Goal: Use online tool/utility: Utilize a website feature to perform a specific function

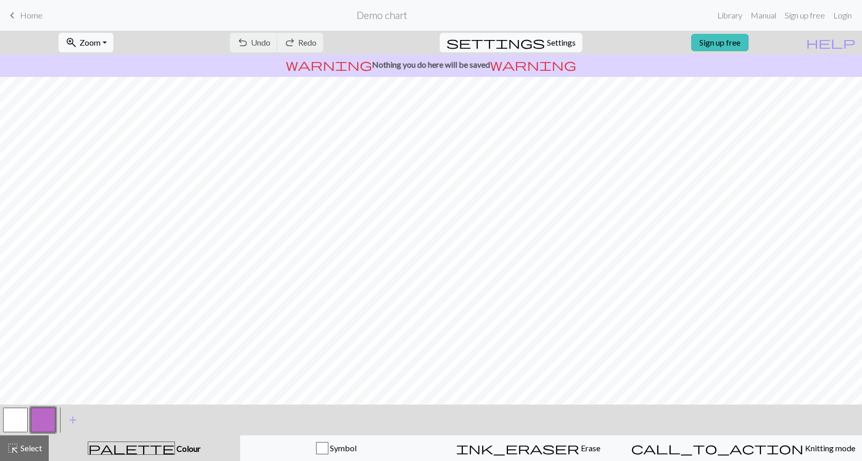
click at [13, 382] on button "button" at bounding box center [15, 420] width 25 height 25
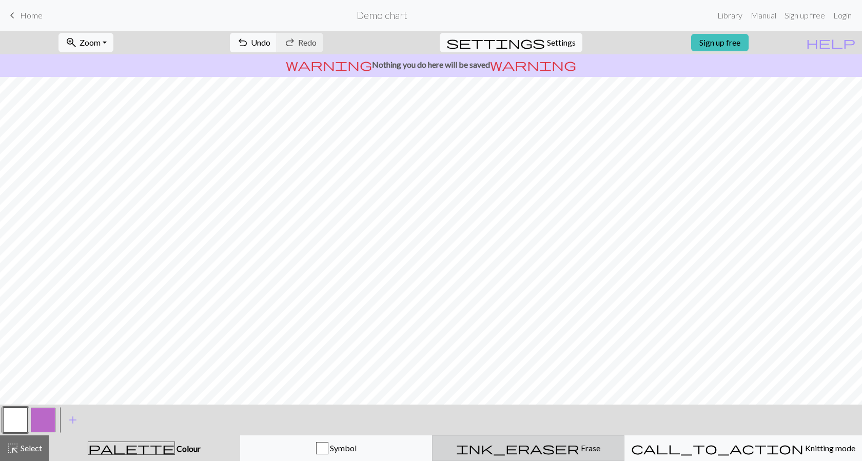
click at [448, 382] on span "Erase" at bounding box center [590, 449] width 21 height 10
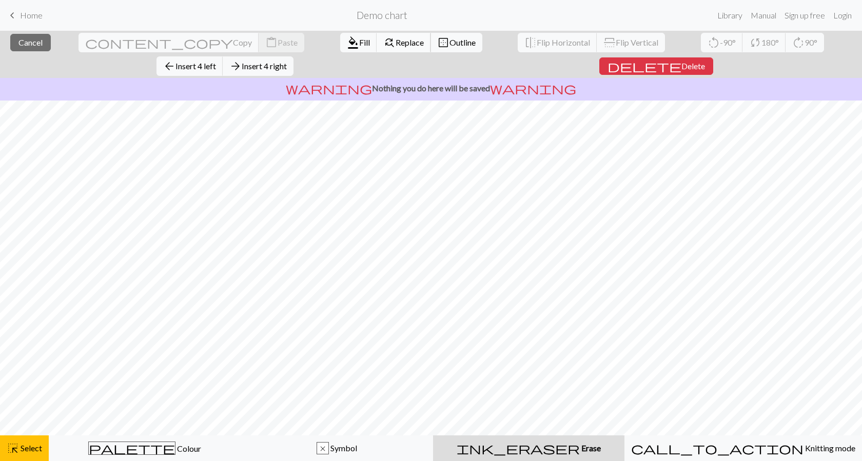
click at [383, 44] on span "find_replace" at bounding box center [389, 42] width 12 height 14
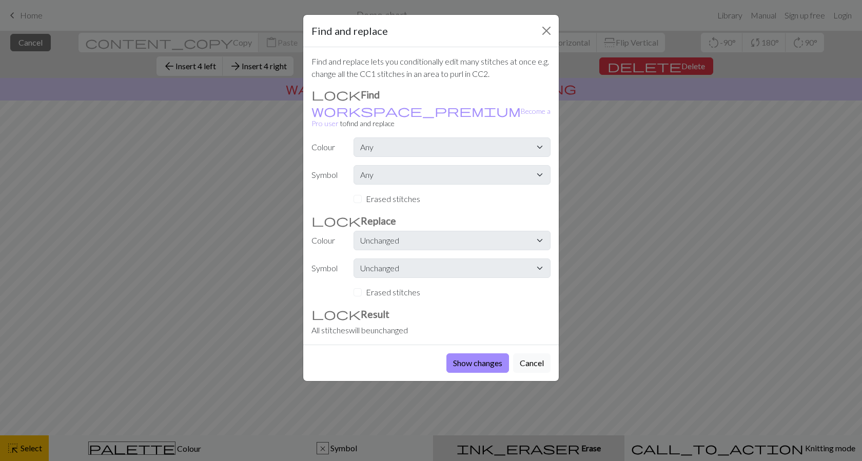
click at [97, 227] on div "Find and replace Find and replace lets you conditionally edit many stitches at …" at bounding box center [431, 230] width 862 height 461
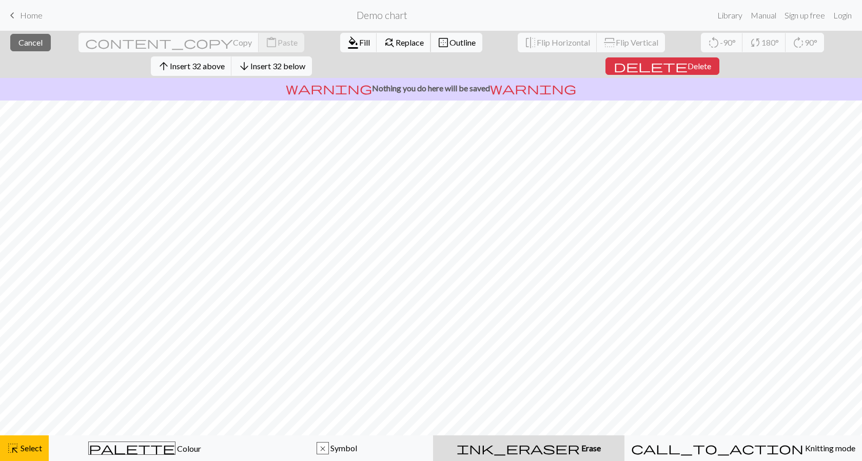
click at [396, 45] on span "Replace" at bounding box center [410, 42] width 28 height 10
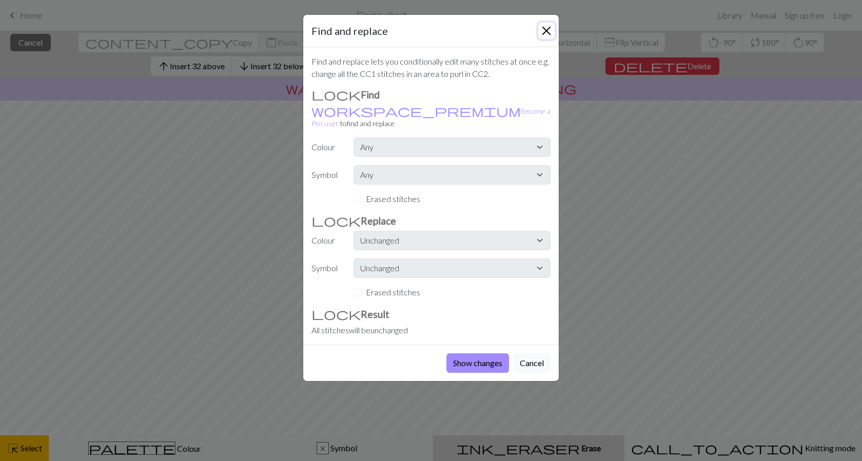
click at [448, 31] on button "Close" at bounding box center [546, 31] width 16 height 16
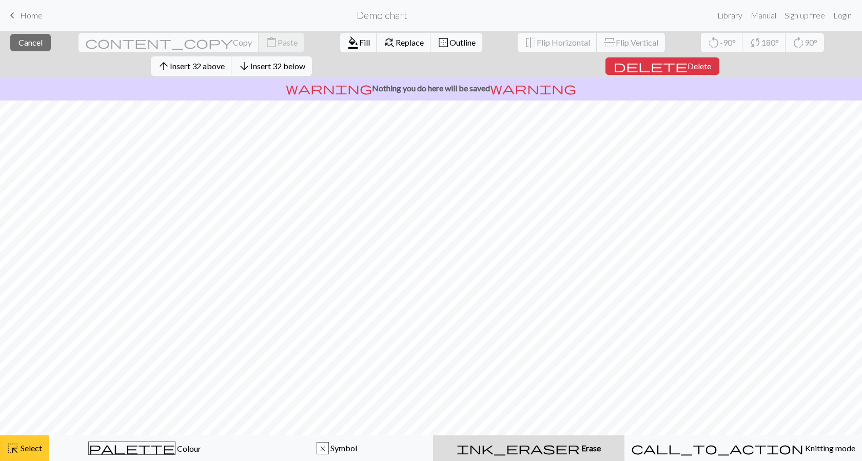
click at [12, 382] on span "highlight_alt" at bounding box center [13, 448] width 12 height 14
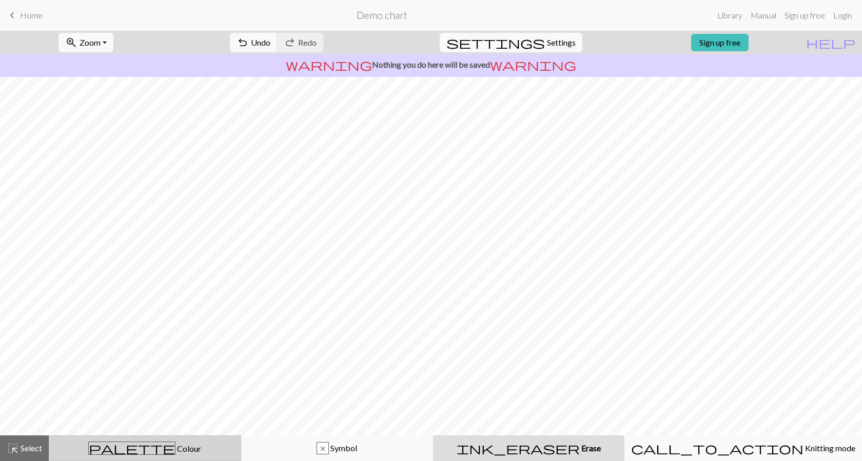
click at [139, 382] on span "palette" at bounding box center [132, 448] width 86 height 14
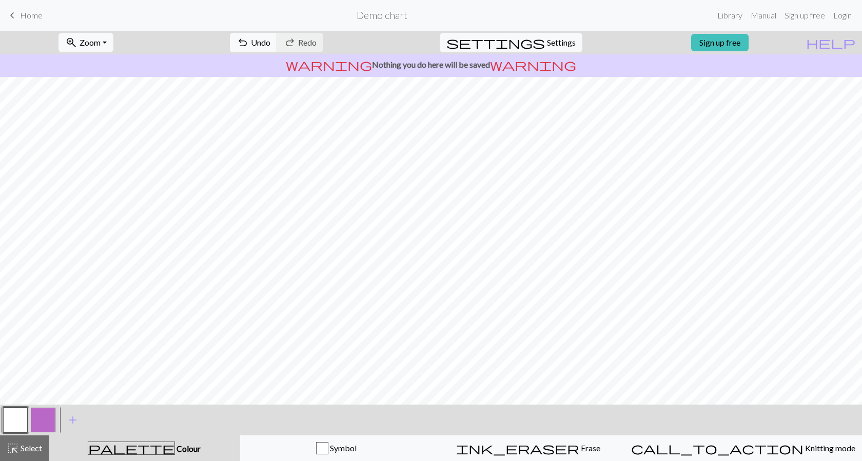
click at [12, 382] on button "button" at bounding box center [15, 420] width 25 height 25
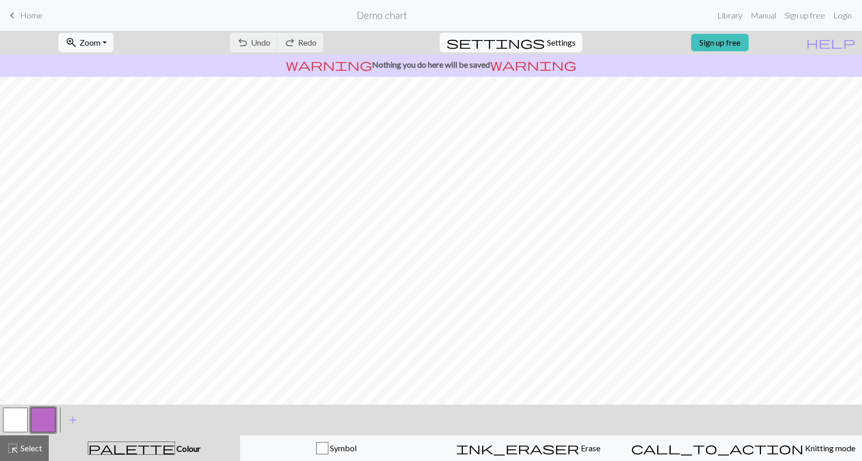
click at [547, 40] on span "Settings" at bounding box center [561, 42] width 29 height 12
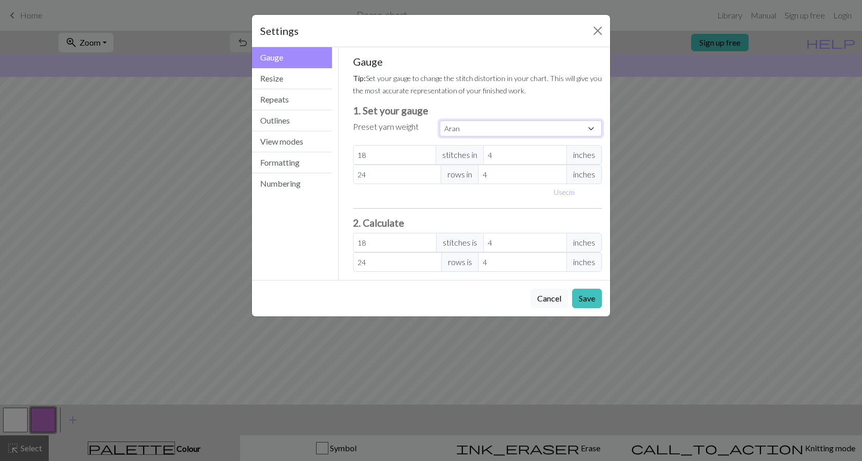
click at [476, 131] on select "Custom Square Lace Light Fingering Fingering Sport Double knit Worsted Aran Bul…" at bounding box center [521, 129] width 162 height 16
select select "sport"
click at [440, 121] on select "Custom Square Lace Light Fingering Fingering Sport Double knit Worsted Aran Bul…" at bounding box center [521, 129] width 162 height 16
type input "24"
type input "34"
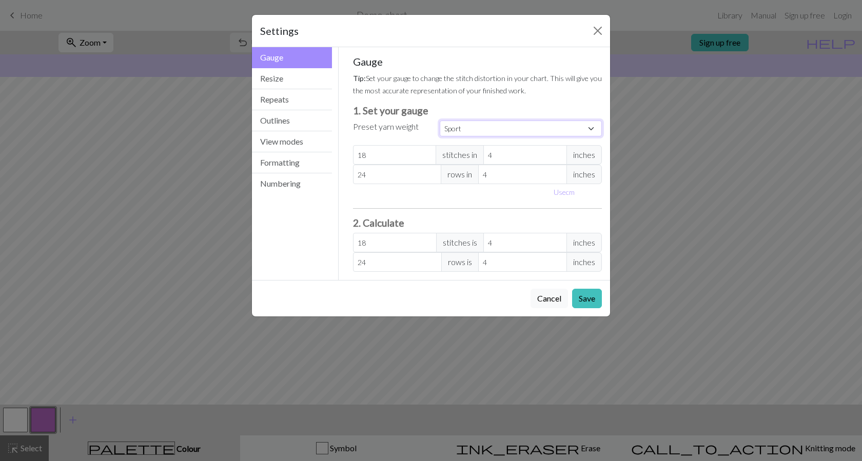
type input "24"
type input "34"
click at [477, 127] on select "Custom Square Lace Light Fingering Fingering Sport Double knit Worsted Aran Bul…" at bounding box center [521, 129] width 162 height 16
select select "dk"
click at [440, 121] on select "Custom Square Lace Light Fingering Fingering Sport Double knit Worsted Aran Bul…" at bounding box center [521, 129] width 162 height 16
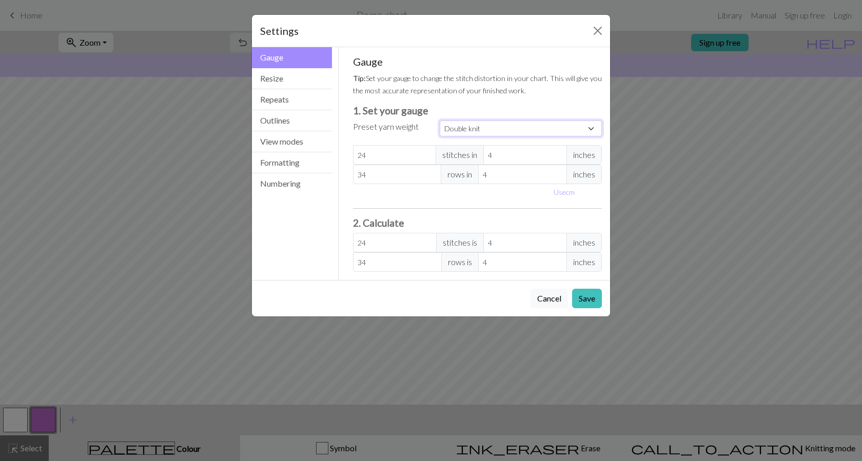
type input "22"
type input "30"
type input "22"
type input "30"
click at [271, 83] on button "Resize" at bounding box center [292, 78] width 80 height 21
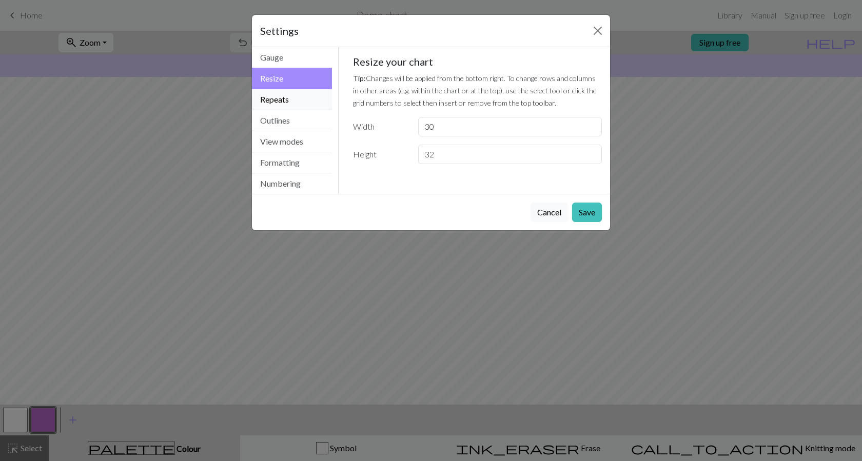
click at [271, 99] on button "Repeats" at bounding box center [292, 99] width 80 height 21
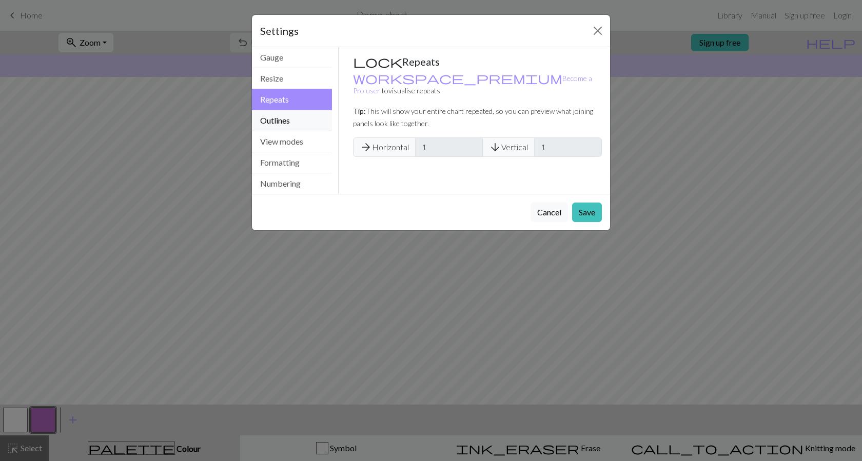
click at [268, 121] on button "Outlines" at bounding box center [292, 120] width 80 height 21
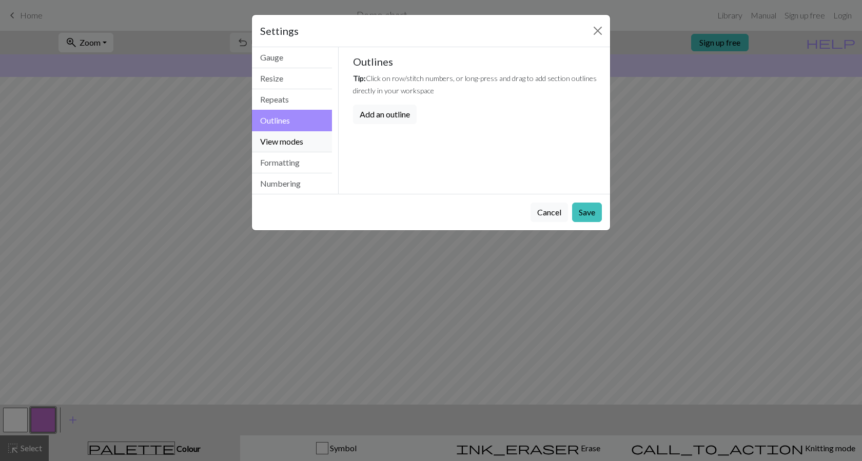
click at [271, 137] on button "View modes" at bounding box center [292, 141] width 80 height 21
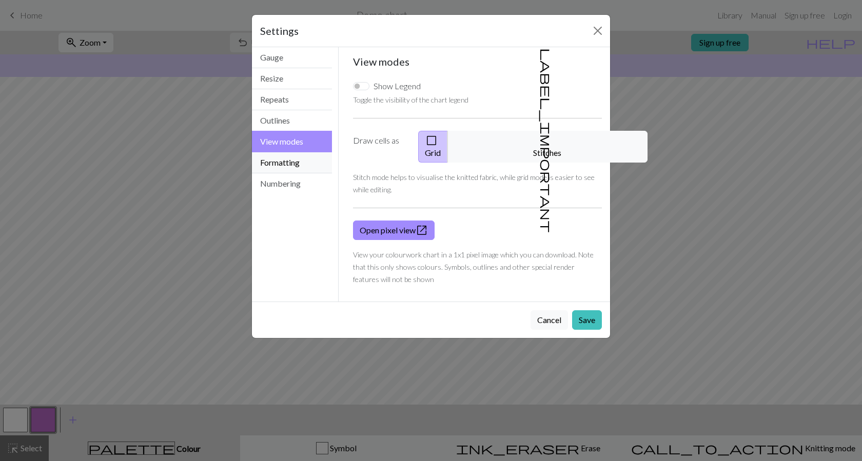
click at [283, 170] on button "Formatting" at bounding box center [292, 162] width 80 height 21
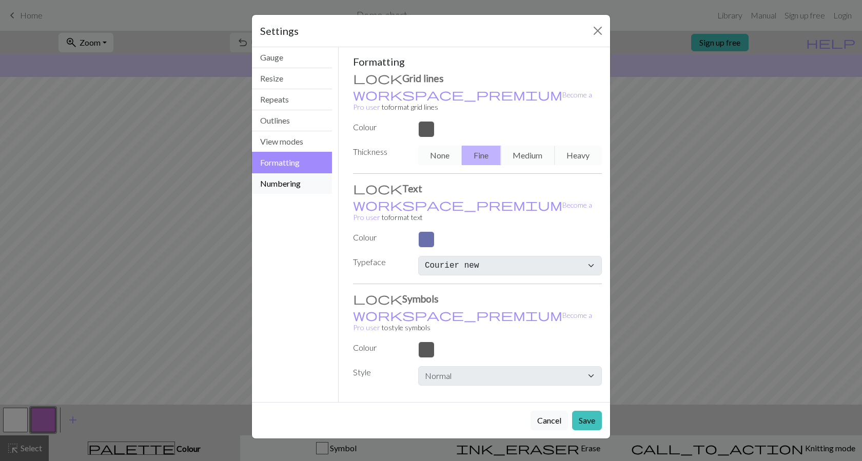
click at [275, 181] on button "Numbering" at bounding box center [292, 183] width 80 height 21
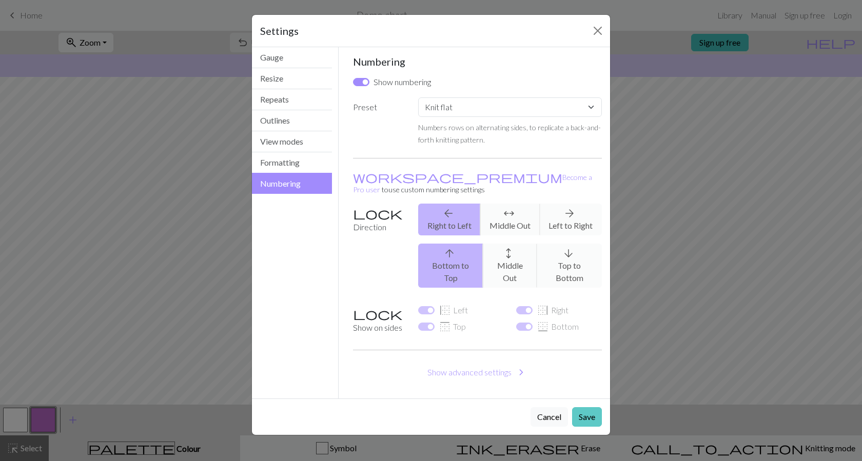
click at [592, 408] on button "Save" at bounding box center [587, 418] width 30 height 20
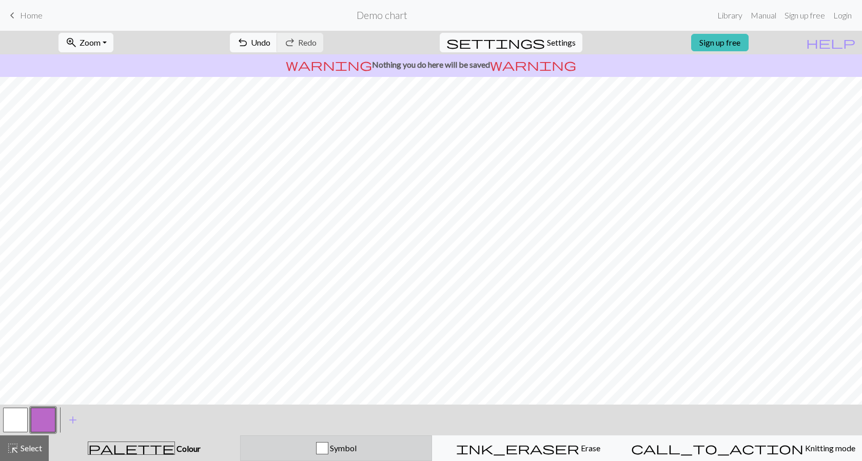
click at [329, 448] on div "button" at bounding box center [322, 448] width 12 height 12
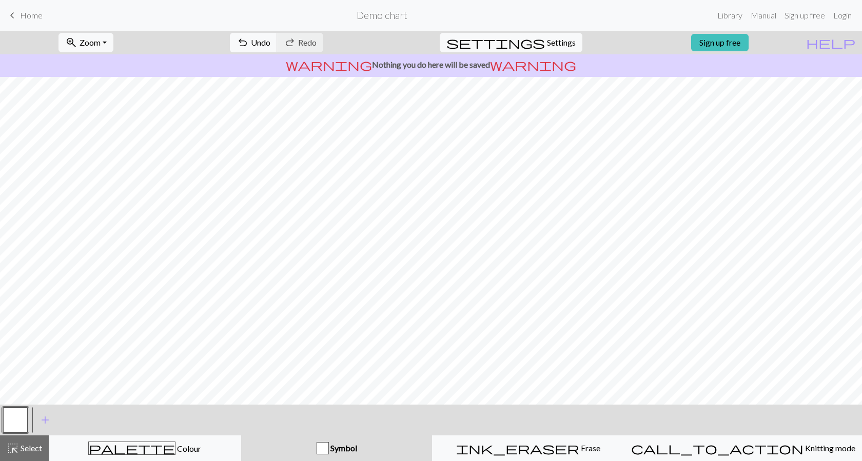
click at [9, 420] on button "button" at bounding box center [15, 420] width 25 height 25
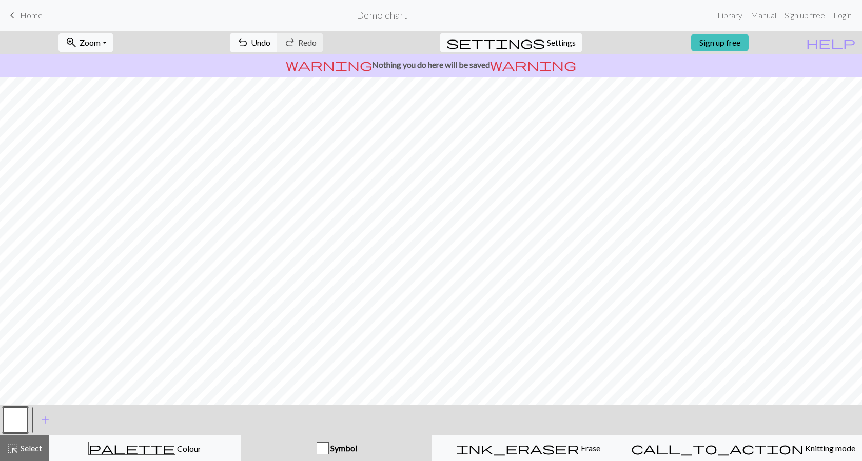
click at [329, 446] on div "button" at bounding box center [323, 448] width 12 height 12
click at [173, 451] on div "palette Colour Colour" at bounding box center [144, 448] width 179 height 13
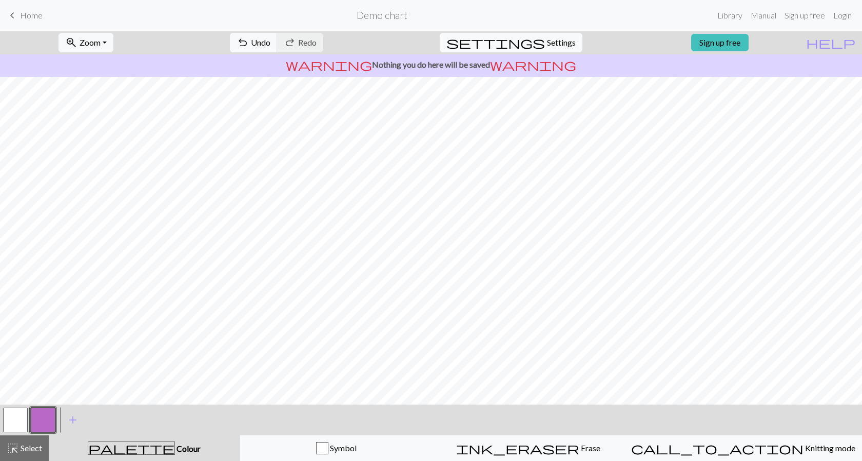
click at [15, 419] on button "button" at bounding box center [15, 420] width 25 height 25
click at [46, 420] on button "button" at bounding box center [43, 420] width 25 height 25
click at [42, 421] on button "button" at bounding box center [43, 420] width 25 height 25
click at [42, 421] on div "Edit colour Name CC1 Use advanced picker workspace_premium Become a Pro user to…" at bounding box center [431, 230] width 862 height 461
click at [175, 450] on span "Colour" at bounding box center [188, 449] width 26 height 10
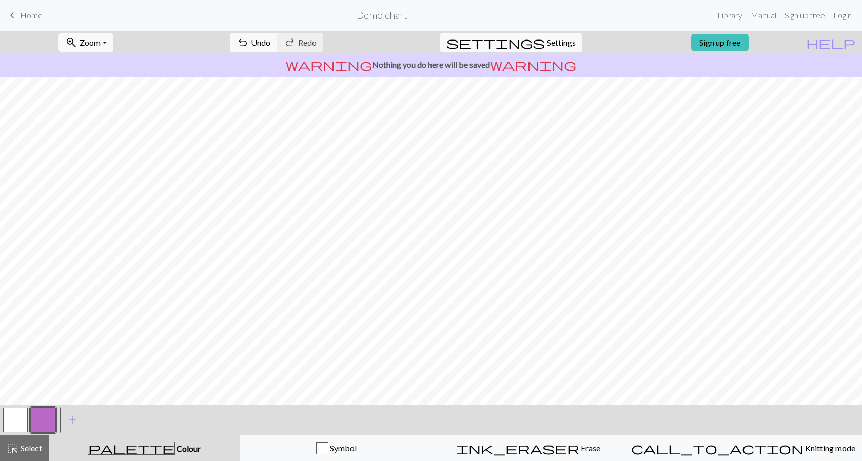
click at [134, 449] on span "palette" at bounding box center [131, 448] width 86 height 14
click at [42, 415] on button "button" at bounding box center [43, 420] width 25 height 25
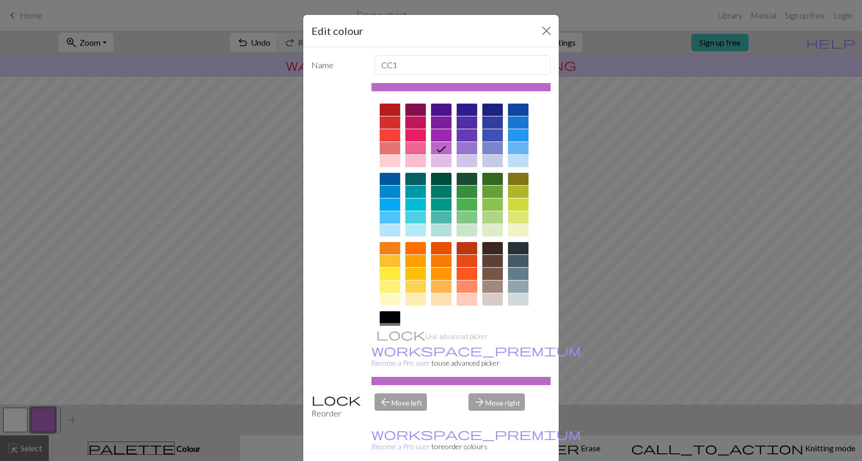
click at [491, 258] on div at bounding box center [493, 261] width 21 height 12
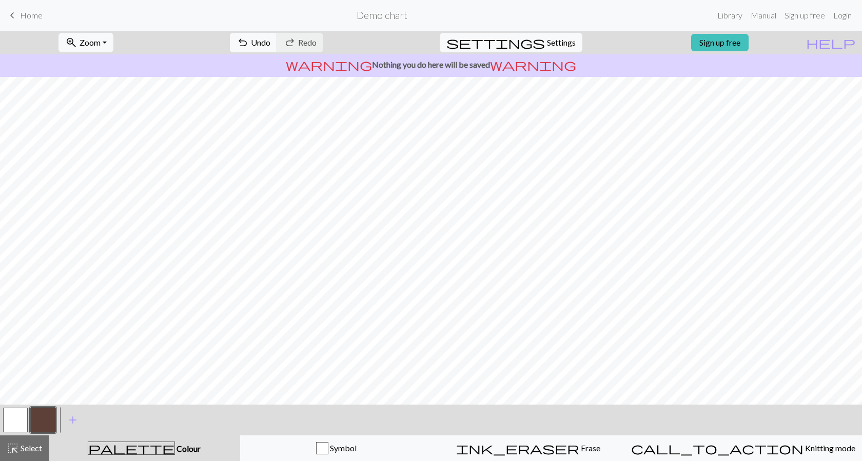
click at [50, 420] on button "button" at bounding box center [43, 420] width 25 height 25
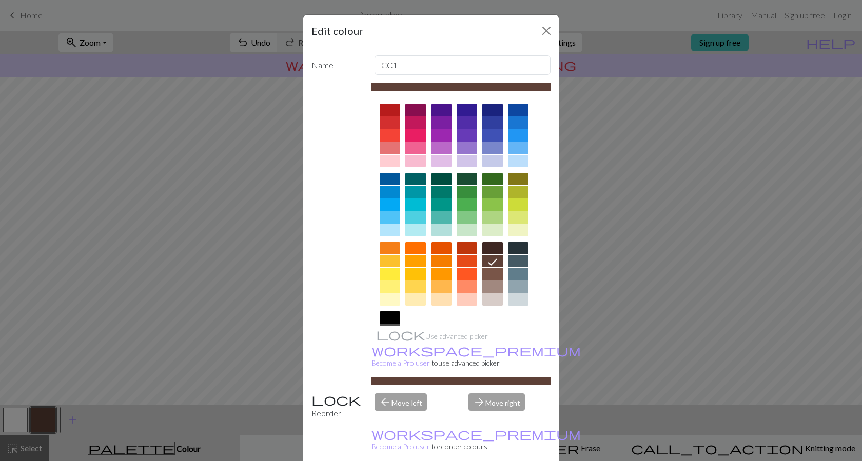
click at [487, 177] on div at bounding box center [493, 179] width 21 height 12
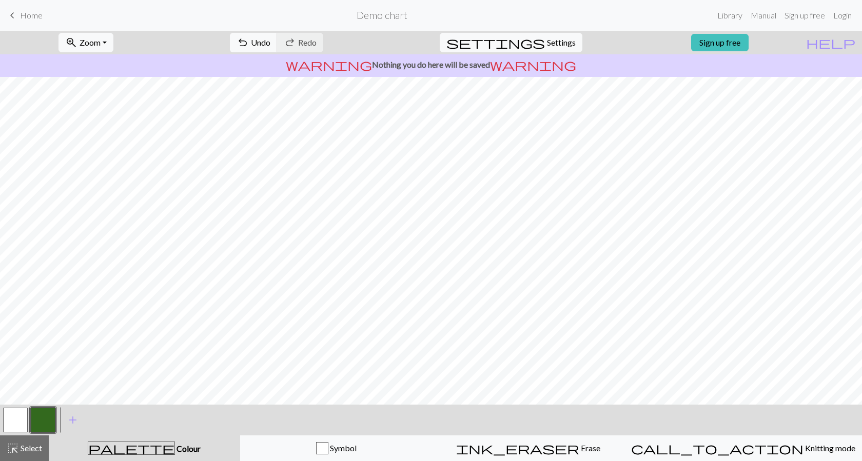
click at [20, 414] on button "button" at bounding box center [15, 420] width 25 height 25
drag, startPoint x: 35, startPoint y: 420, endPoint x: 129, endPoint y: 403, distance: 96.0
click at [38, 420] on button "button" at bounding box center [43, 420] width 25 height 25
click at [11, 417] on button "button" at bounding box center [15, 420] width 25 height 25
drag, startPoint x: 50, startPoint y: 420, endPoint x: 80, endPoint y: 416, distance: 30.0
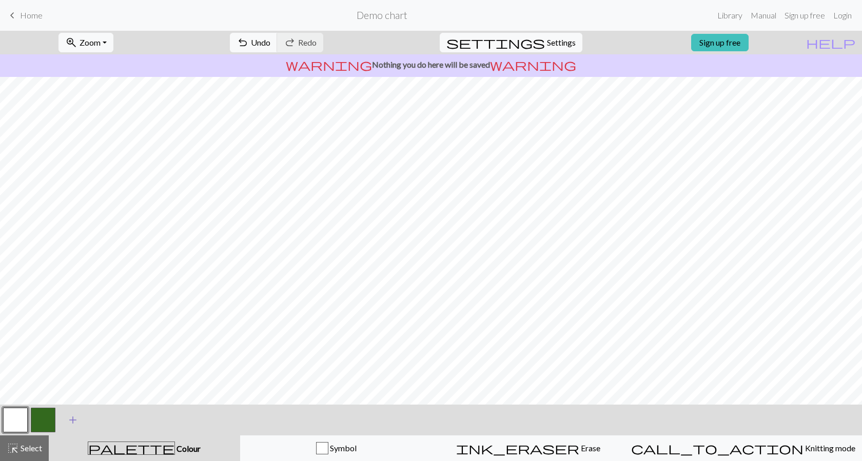
click at [50, 420] on button "button" at bounding box center [43, 420] width 25 height 25
click at [18, 418] on button "button" at bounding box center [15, 420] width 25 height 25
click at [113, 42] on button "zoom_in Zoom Zoom" at bounding box center [86, 43] width 55 height 20
click at [11, 421] on button "button" at bounding box center [15, 420] width 25 height 25
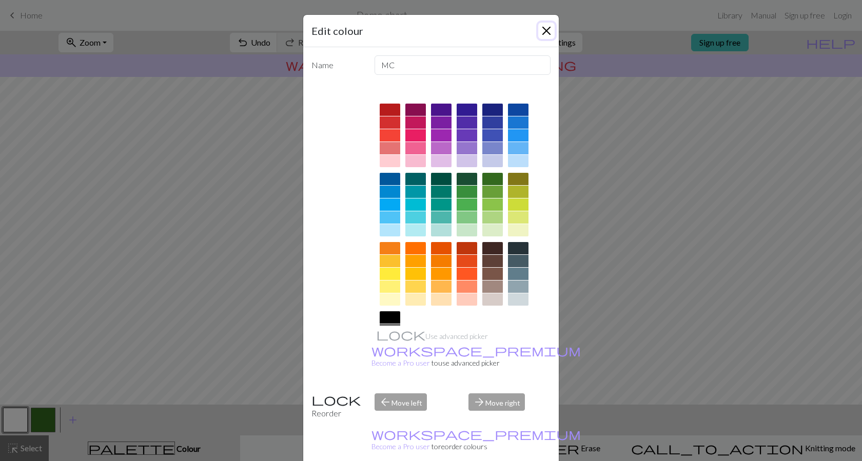
click at [539, 28] on button "Close" at bounding box center [546, 31] width 16 height 16
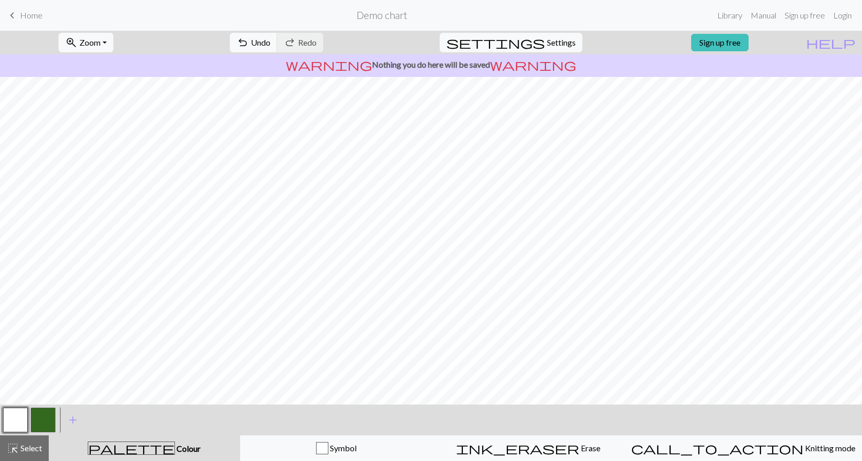
click at [39, 418] on button "button" at bounding box center [43, 420] width 25 height 25
click at [36, 414] on button "button" at bounding box center [43, 420] width 25 height 25
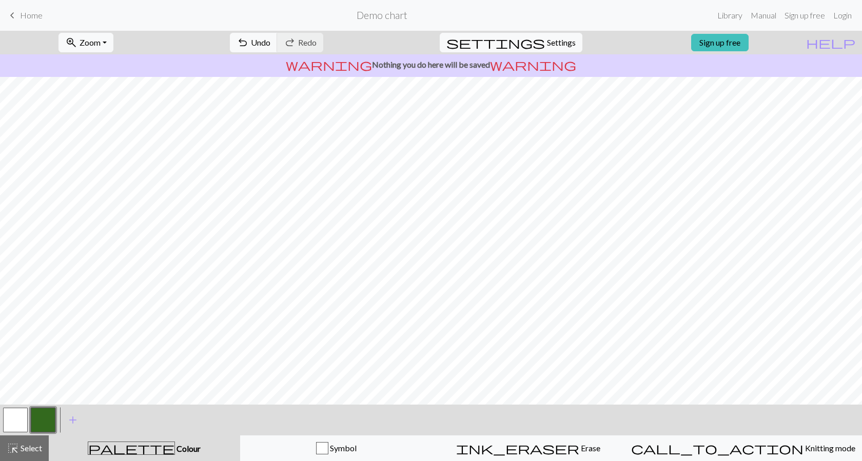
click at [24, 415] on button "button" at bounding box center [15, 420] width 25 height 25
click at [52, 411] on button "button" at bounding box center [43, 420] width 25 height 25
click at [20, 421] on button "button" at bounding box center [15, 420] width 25 height 25
click at [42, 426] on button "button" at bounding box center [43, 420] width 25 height 25
click at [5, 422] on button "button" at bounding box center [15, 420] width 25 height 25
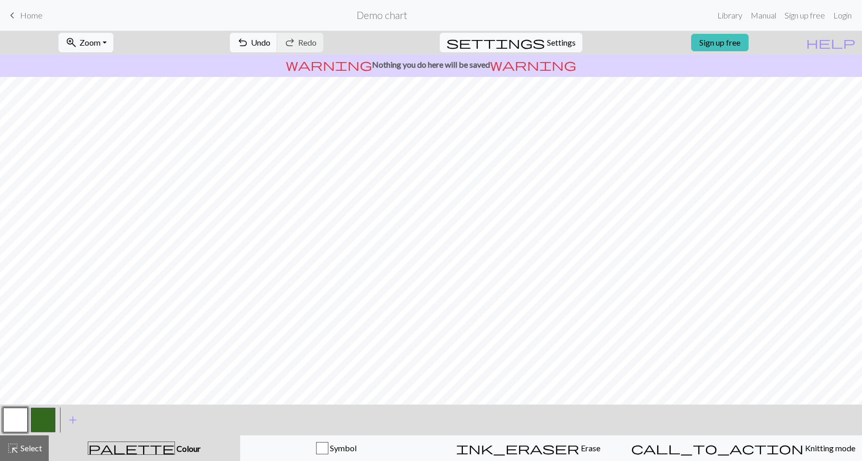
click at [46, 416] on button "button" at bounding box center [43, 420] width 25 height 25
click at [12, 420] on button "button" at bounding box center [15, 420] width 25 height 25
click at [54, 417] on button "button" at bounding box center [43, 420] width 25 height 25
click at [45, 424] on button "button" at bounding box center [43, 420] width 25 height 25
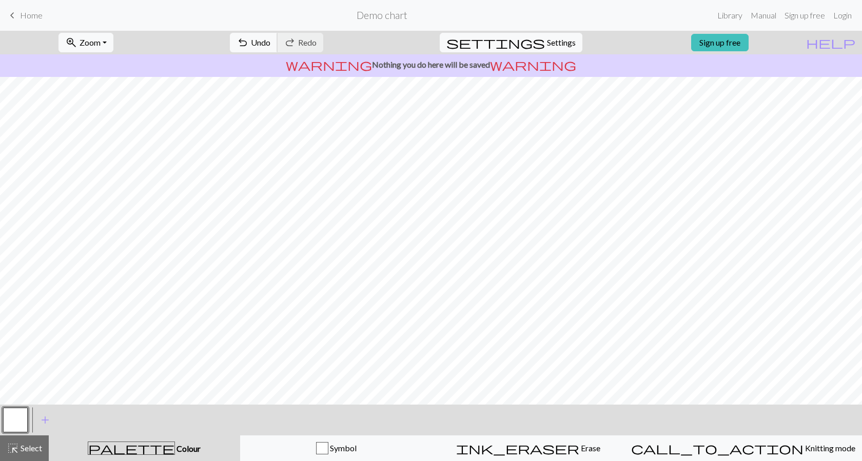
drag, startPoint x: 287, startPoint y: 40, endPoint x: 273, endPoint y: 46, distance: 15.8
click at [249, 40] on span "undo" at bounding box center [243, 42] width 12 height 14
click at [15, 419] on button "button" at bounding box center [15, 420] width 25 height 25
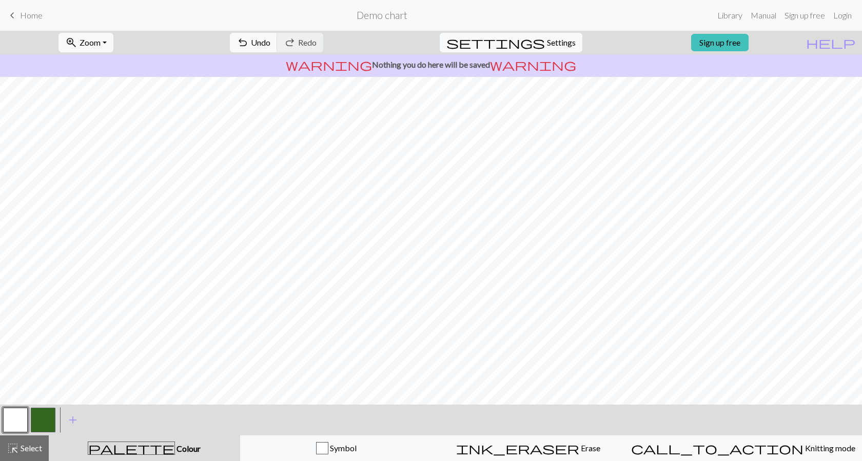
click at [50, 421] on button "button" at bounding box center [43, 420] width 25 height 25
click at [16, 421] on button "button" at bounding box center [15, 420] width 25 height 25
drag, startPoint x: 45, startPoint y: 419, endPoint x: 59, endPoint y: 406, distance: 18.9
click at [45, 418] on button "button" at bounding box center [43, 420] width 25 height 25
